Goal: Check status: Check status

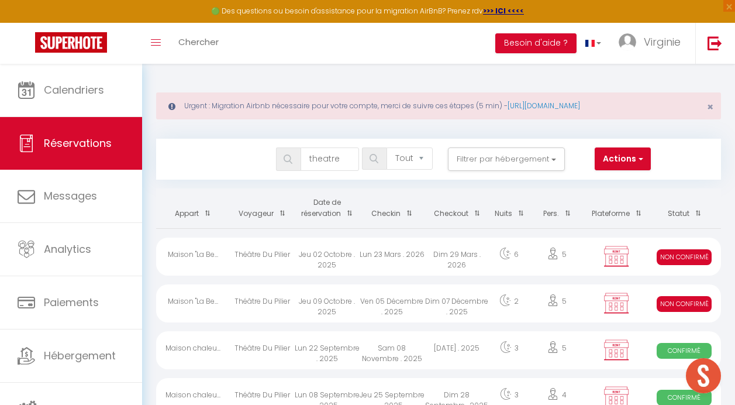
select select "not_cancelled"
type input "theatr"
select select
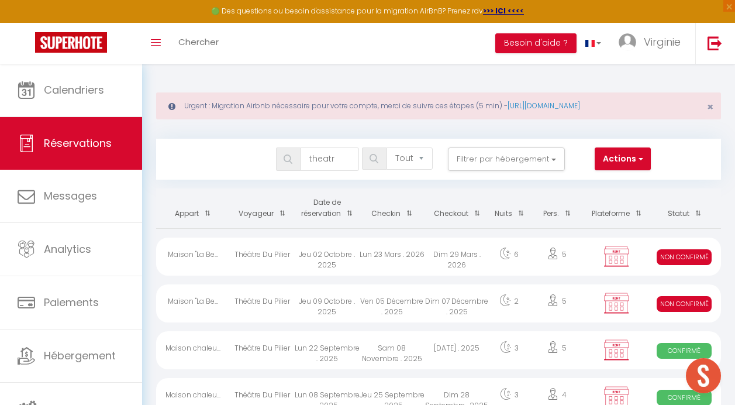
select select
type input "theat"
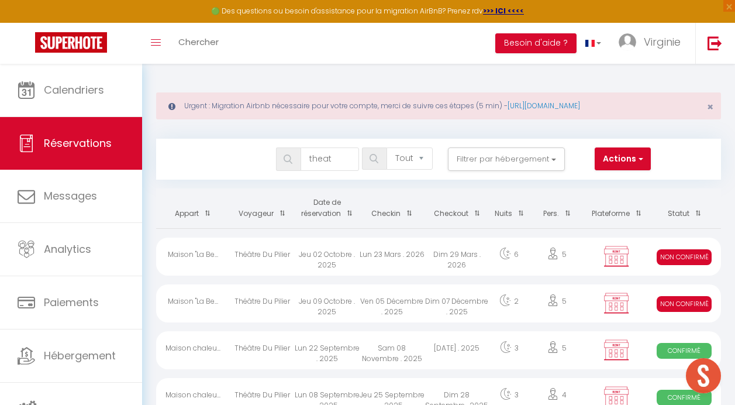
select select
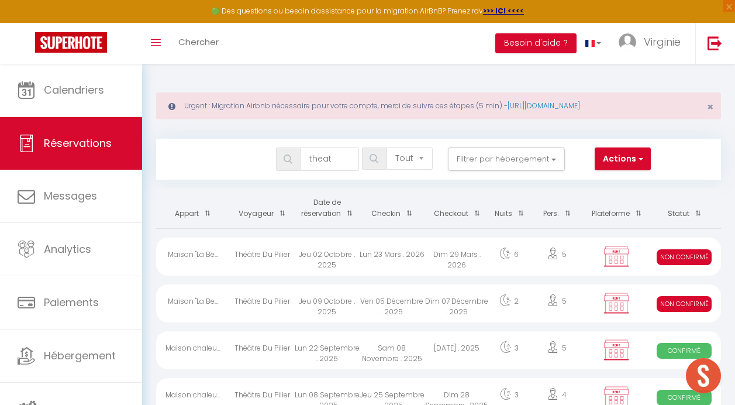
select select
type input "thea"
select select
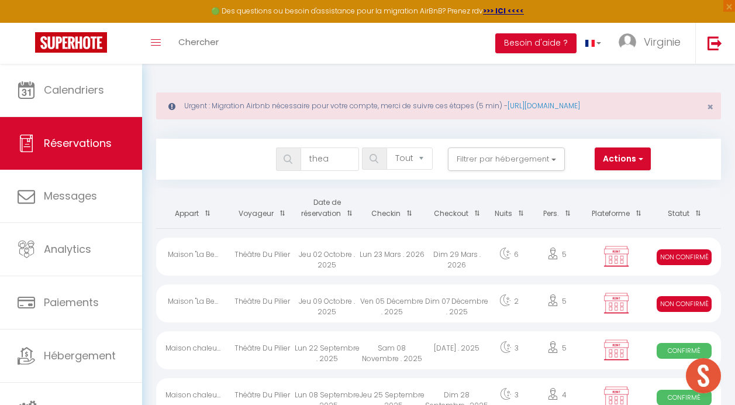
select select
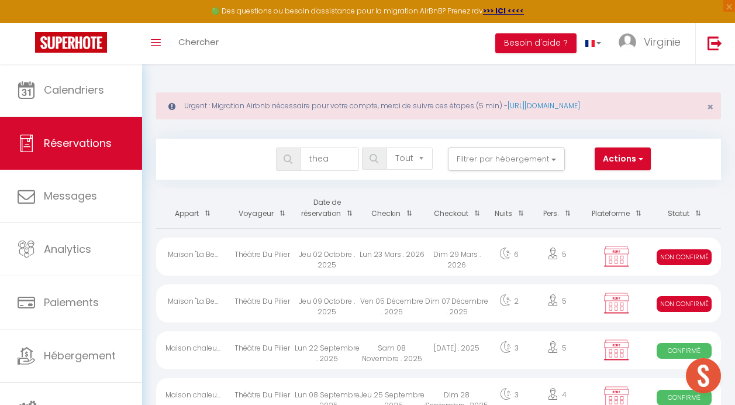
type input "the"
select select
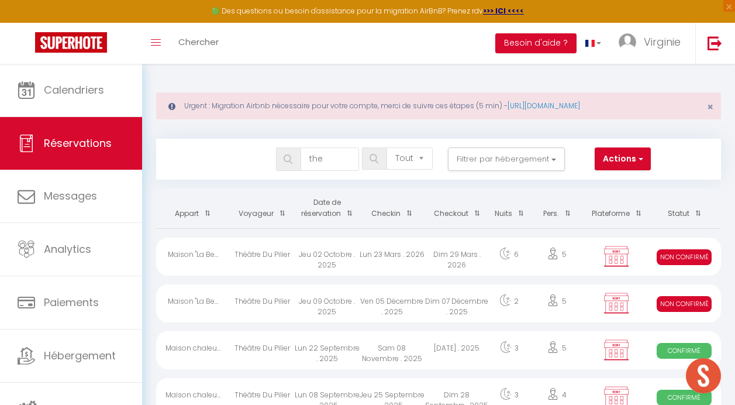
select select
type input "th"
select select
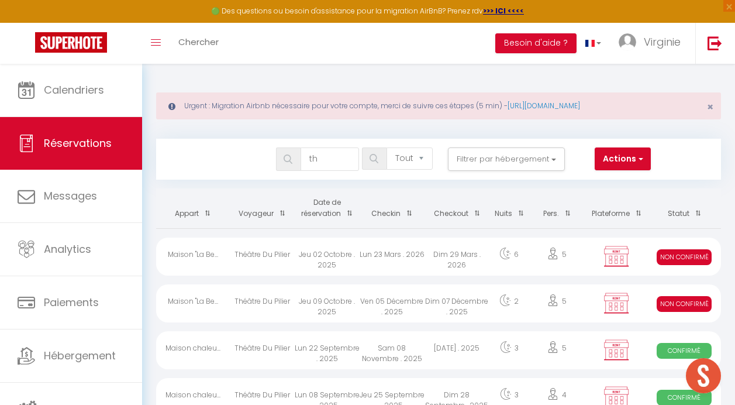
select select
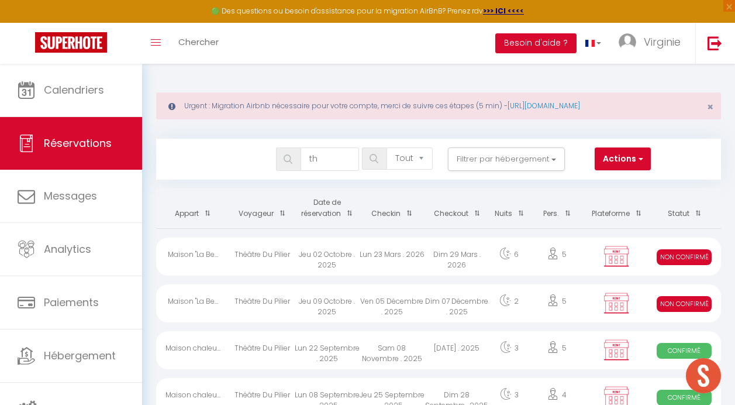
select select
type input "t"
select select
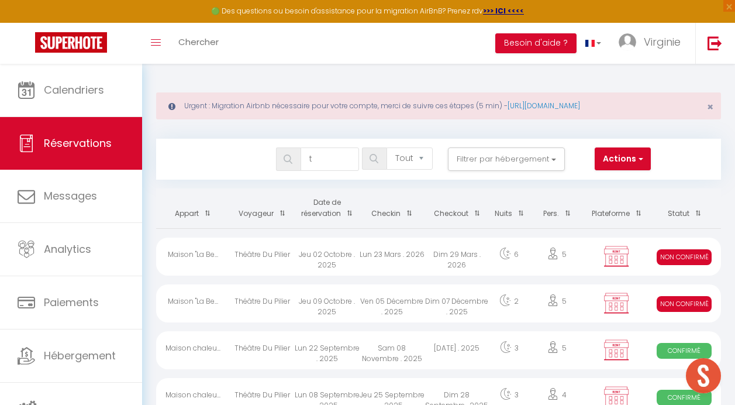
select select
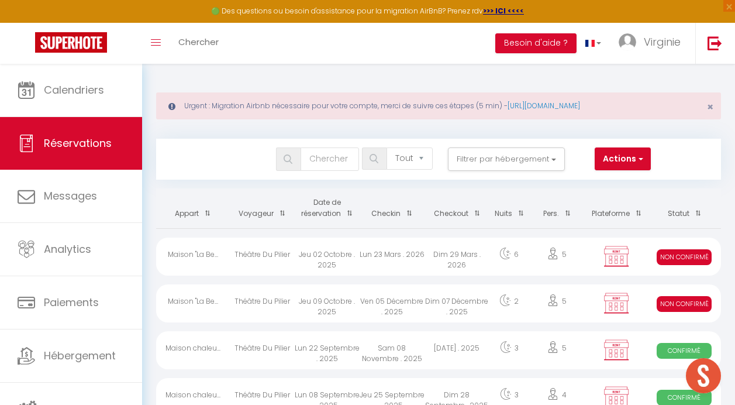
select select
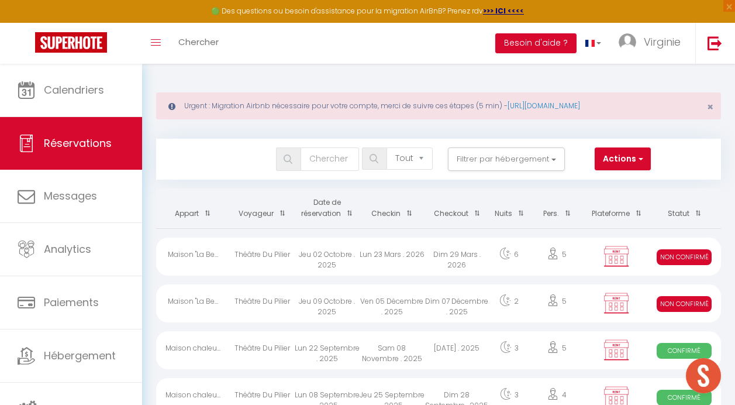
select select
type input "s"
select select
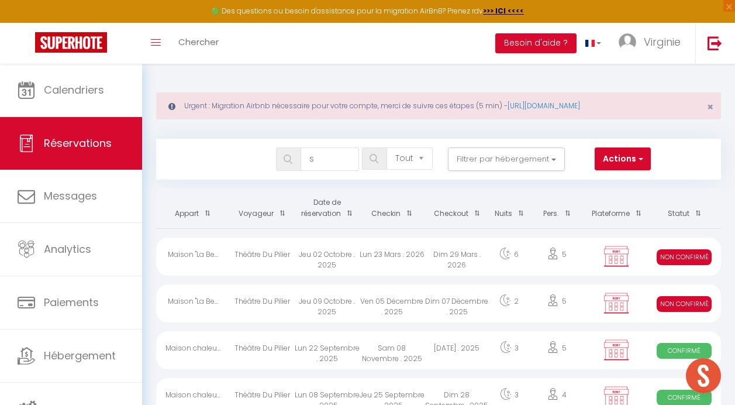
select select
type input "sa"
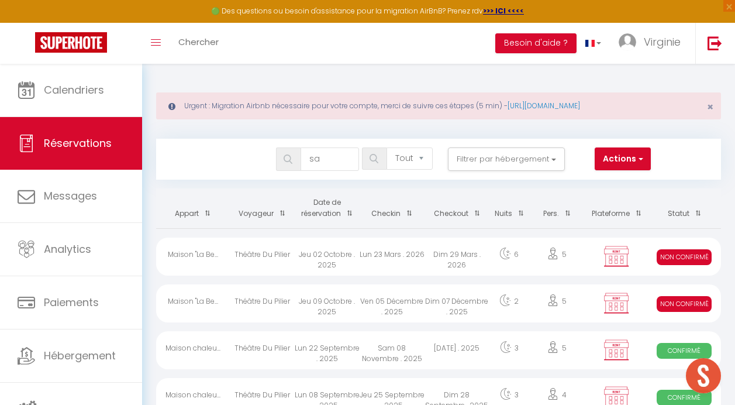
select select
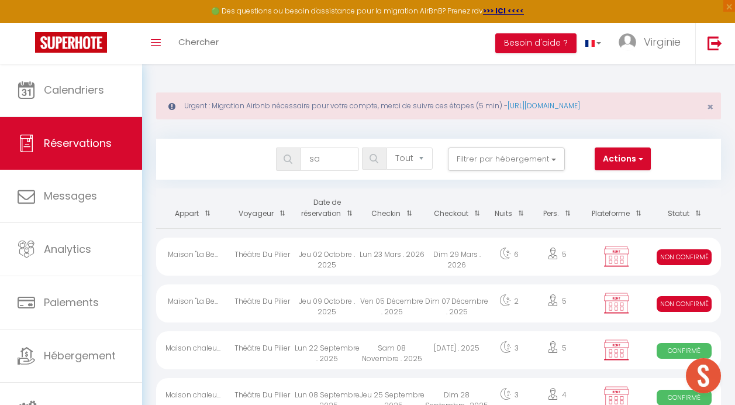
select select
type input "sar"
select select
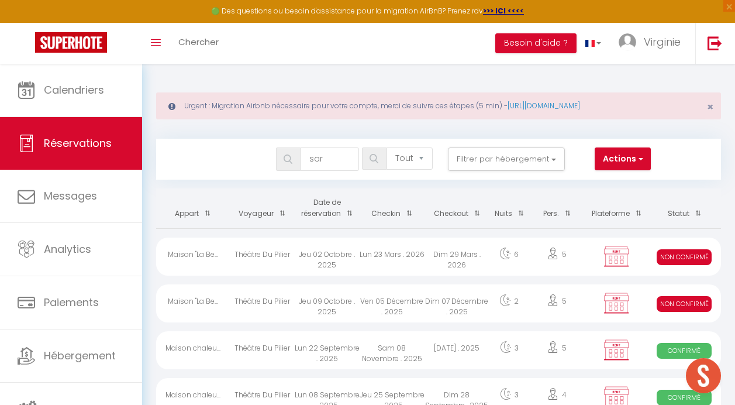
select select
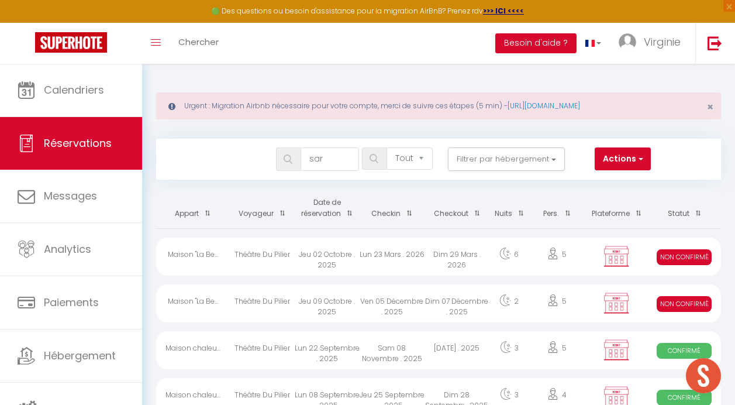
type input "[PERSON_NAME]"
select select
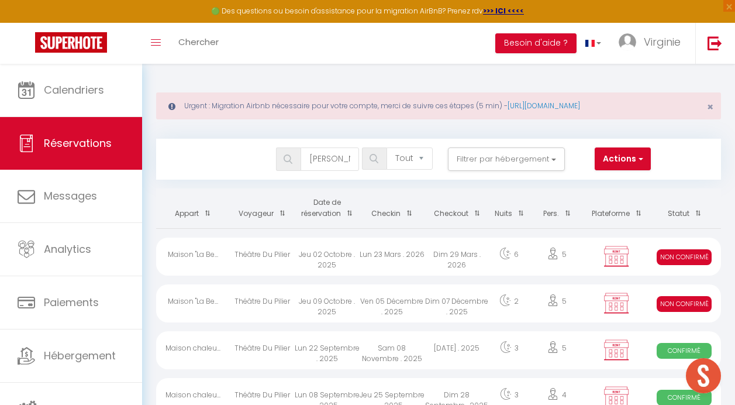
select select
type input "saral"
select select
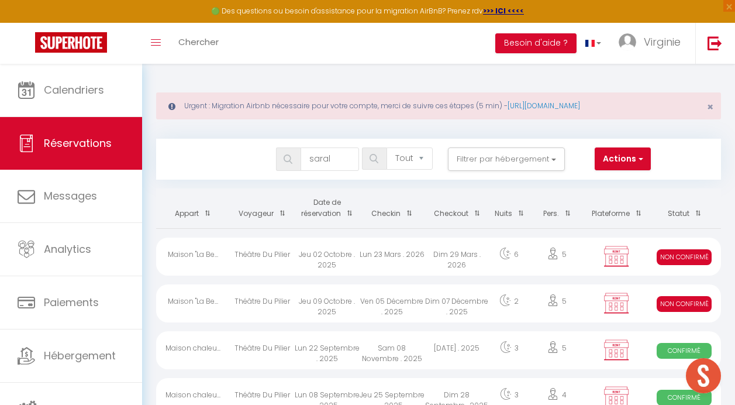
select select
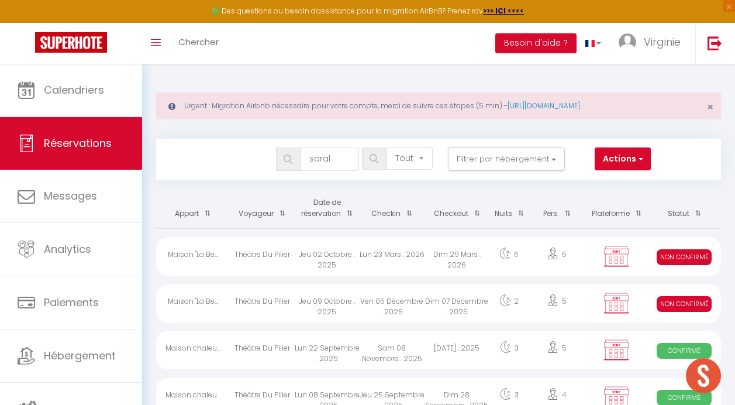
select select
type input "[PERSON_NAME]"
select select
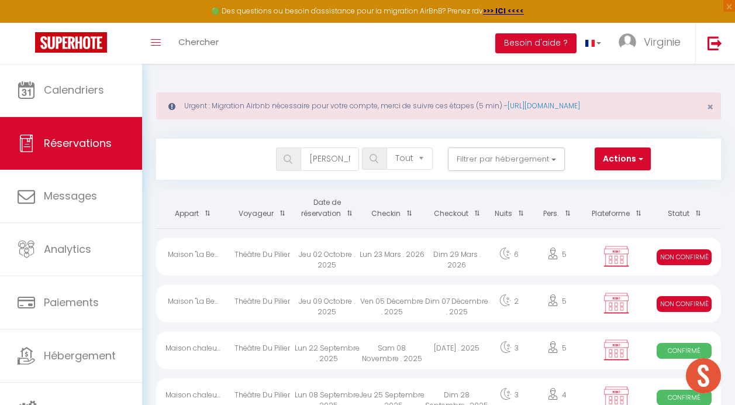
select select
type input "sar"
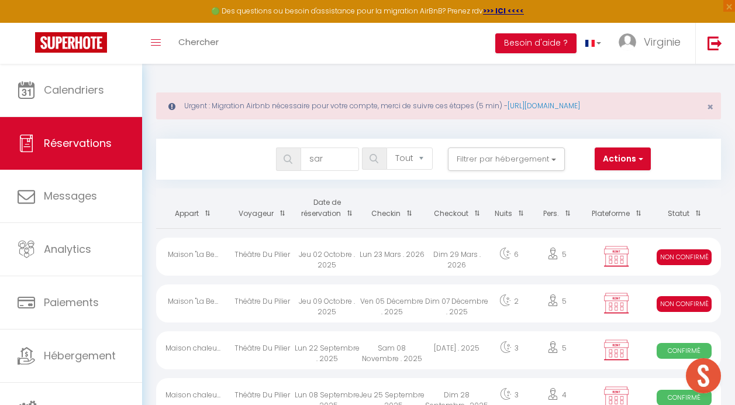
select select
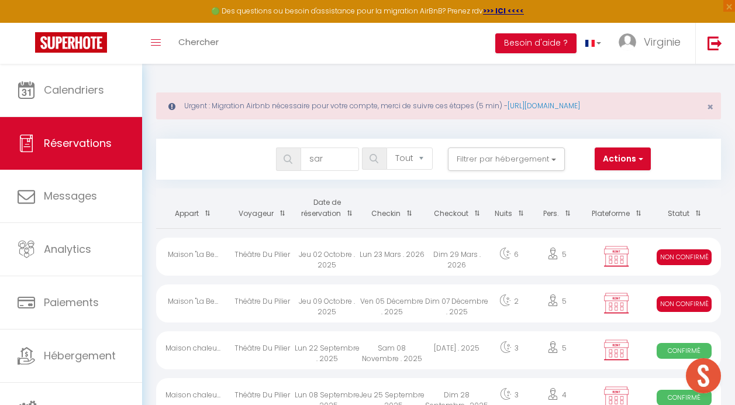
select select
type input "sarl"
select select
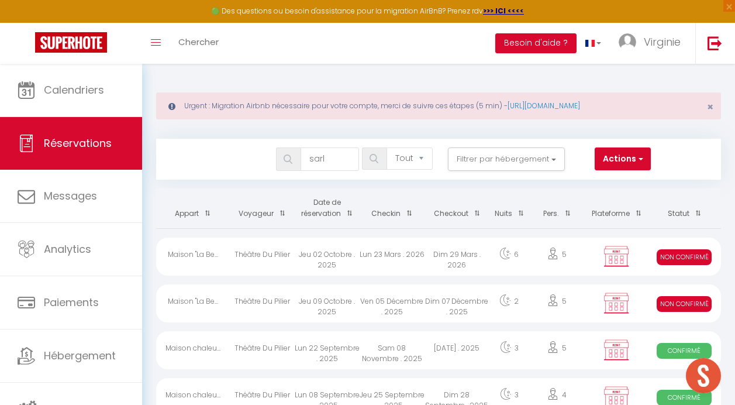
select select
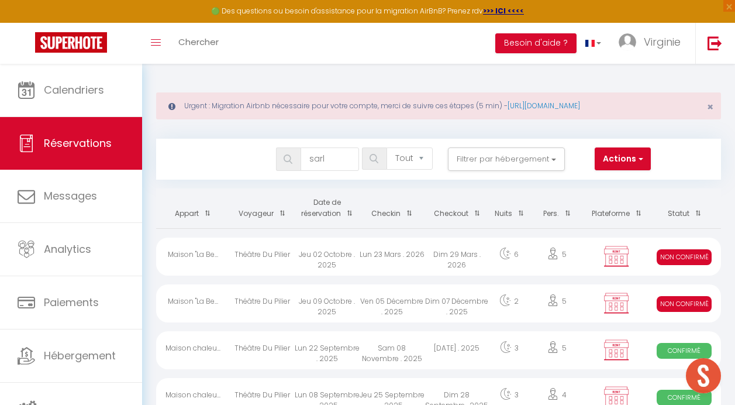
select select
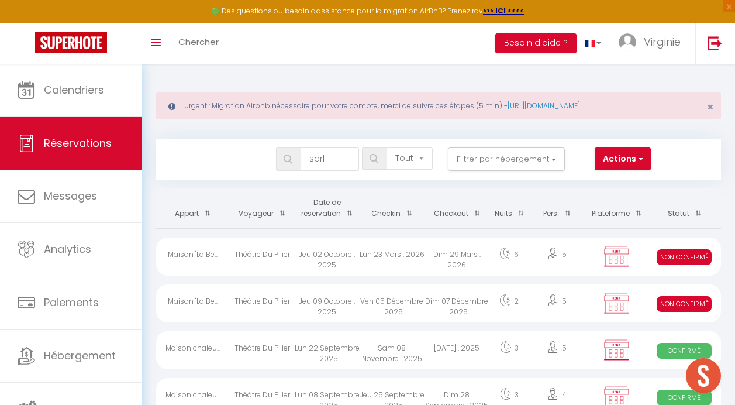
select select
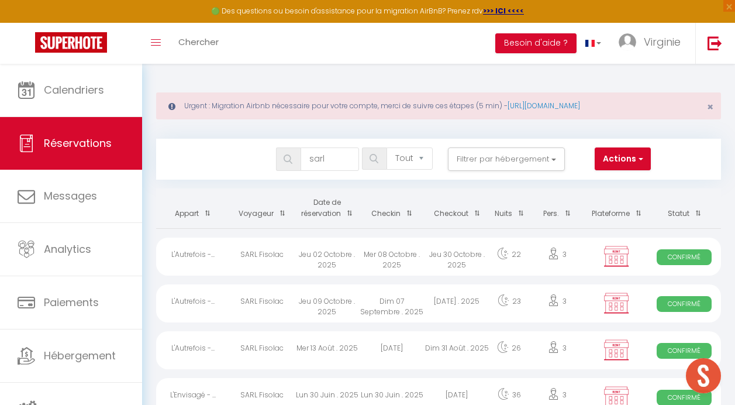
type input "sarl"
click at [460, 253] on div "Jeu 30 Octobre . 2025" at bounding box center [457, 257] width 65 height 38
select select "OK"
select select "KO"
select select "0"
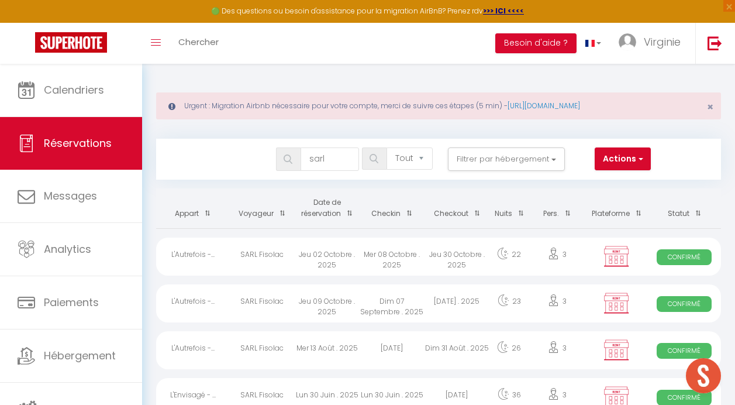
select select "0"
select select "1"
select select
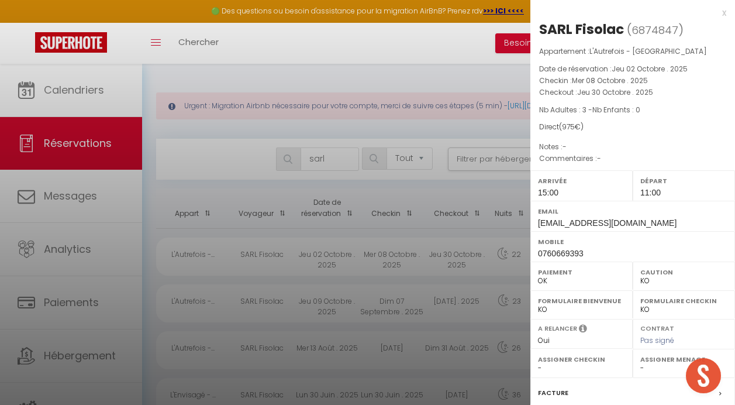
select select "46264"
